Goal: Task Accomplishment & Management: Use online tool/utility

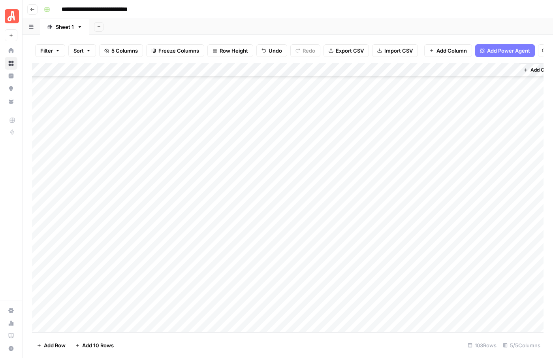
scroll to position [1084, 0]
click at [369, 222] on div "Add Column" at bounding box center [288, 197] width 512 height 269
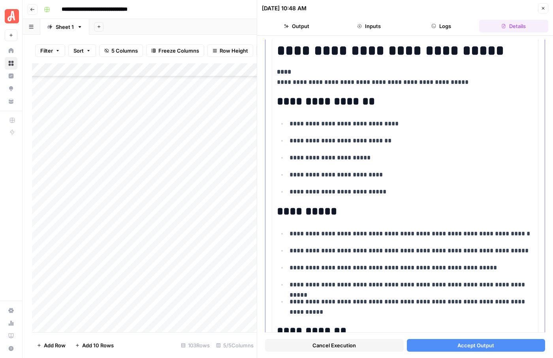
scroll to position [135, 0]
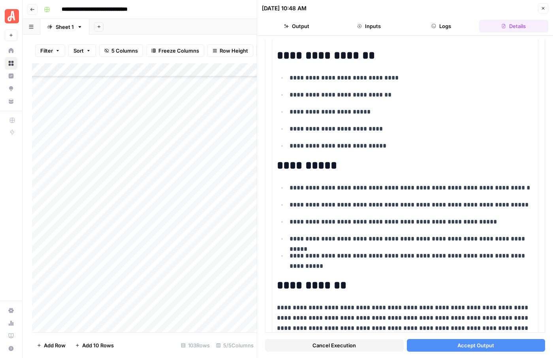
click at [447, 344] on button "Accept Output" at bounding box center [476, 345] width 139 height 13
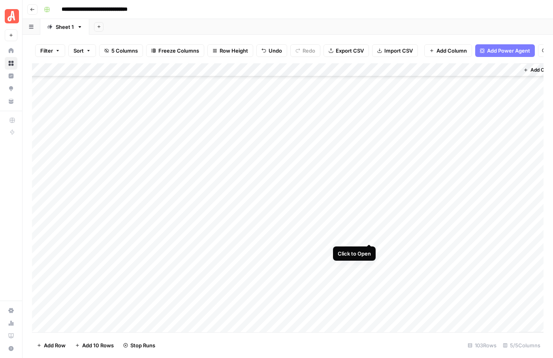
click at [370, 236] on div "Add Column" at bounding box center [288, 197] width 512 height 269
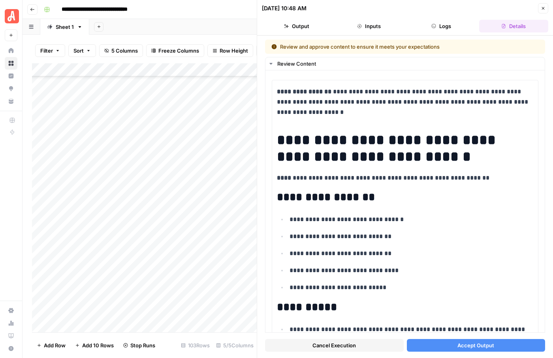
click at [472, 347] on span "Accept Output" at bounding box center [476, 345] width 37 height 8
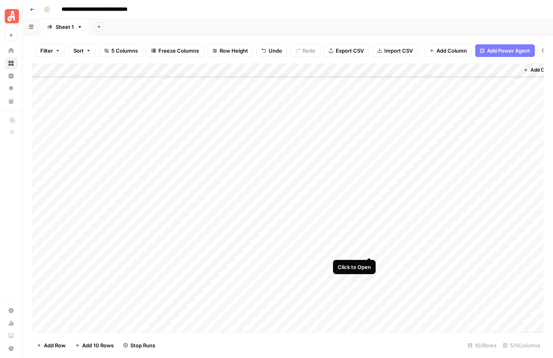
click at [369, 250] on div "Add Column" at bounding box center [288, 197] width 512 height 269
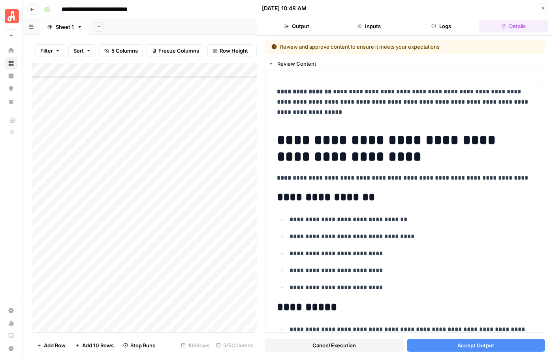
click at [453, 344] on button "Accept Output" at bounding box center [476, 345] width 139 height 13
